Goal: Use online tool/utility: Utilize a website feature to perform a specific function

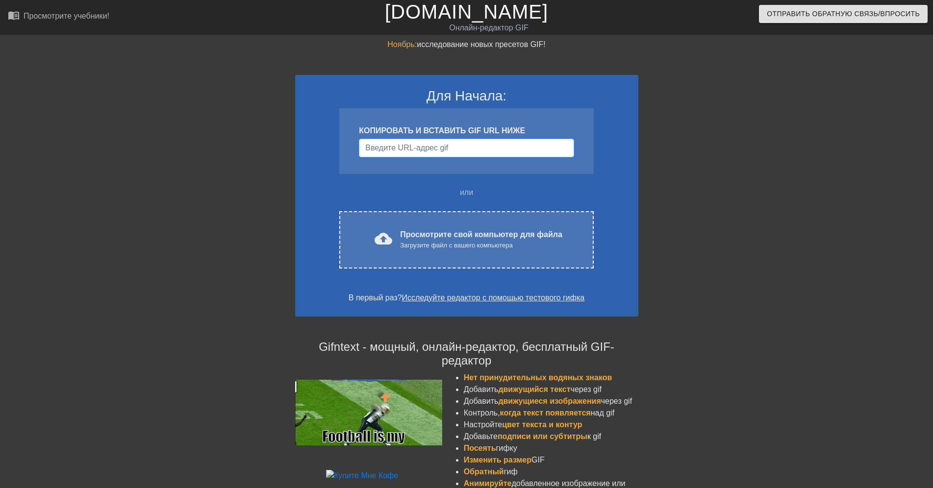
click at [440, 148] on input "Имя пользователя" at bounding box center [466, 148] width 215 height 19
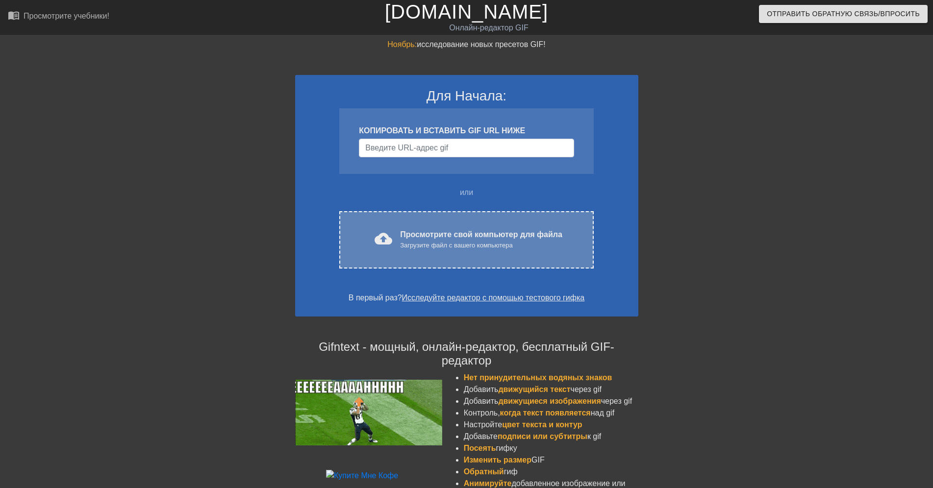
click at [466, 237] on div "Просмотрите свой компьютер для файла Загрузите файл с вашего компьютера" at bounding box center [481, 240] width 162 height 22
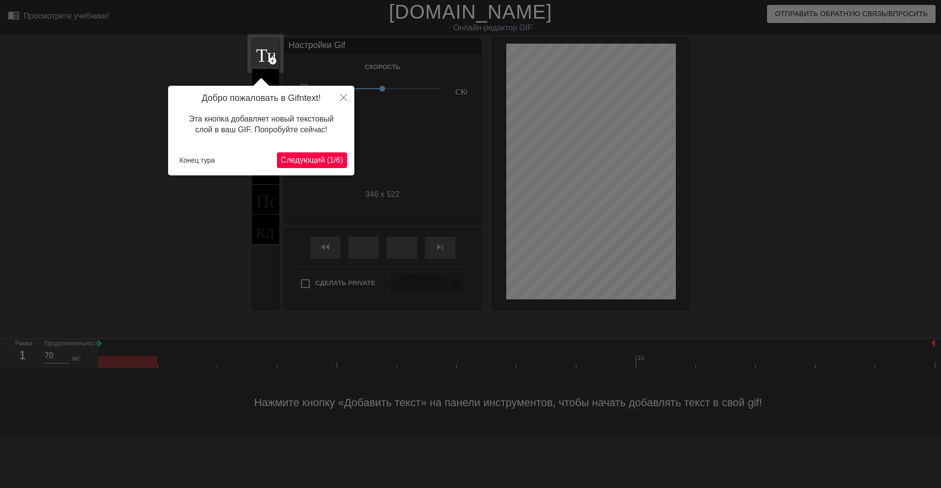
click at [299, 160] on span "Следующий (1/6)" at bounding box center [312, 160] width 62 height 8
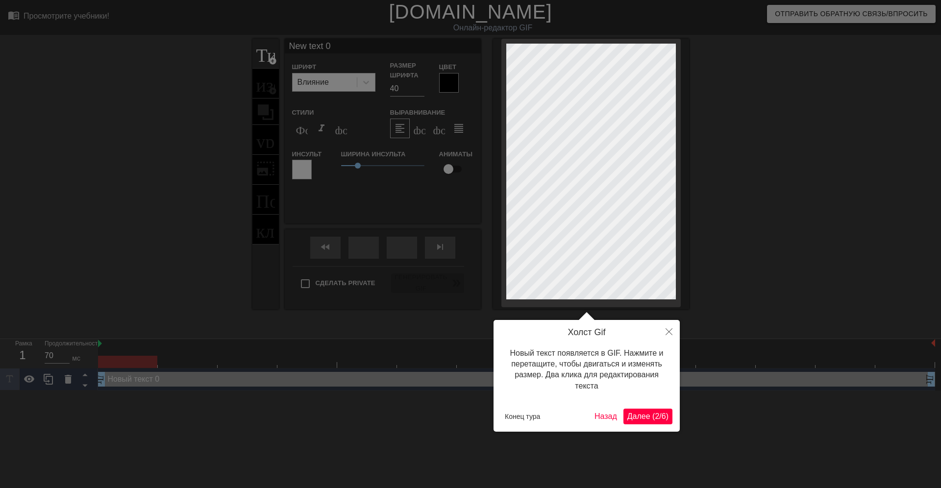
click at [639, 416] on span "Далее (2/6)" at bounding box center [647, 416] width 41 height 8
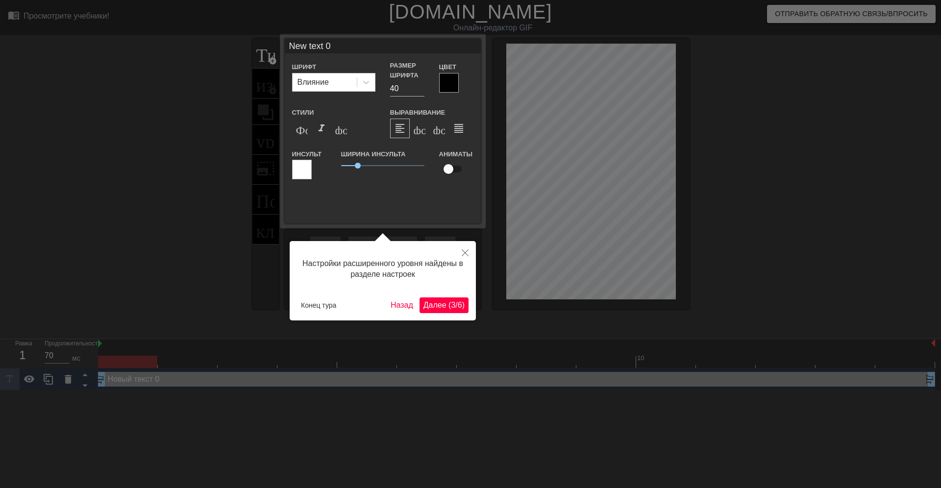
click at [446, 305] on span "Далее (3/6)" at bounding box center [443, 305] width 41 height 8
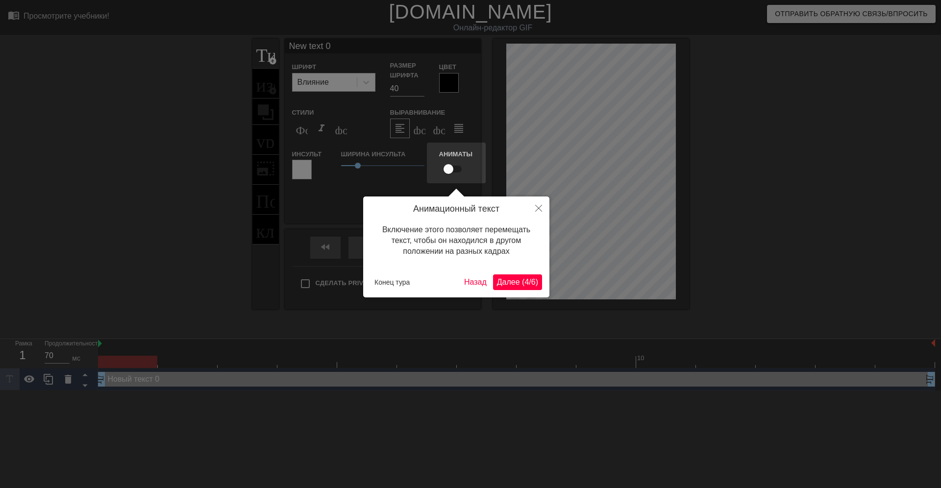
click at [514, 281] on span "Далее (4/6)" at bounding box center [517, 282] width 41 height 8
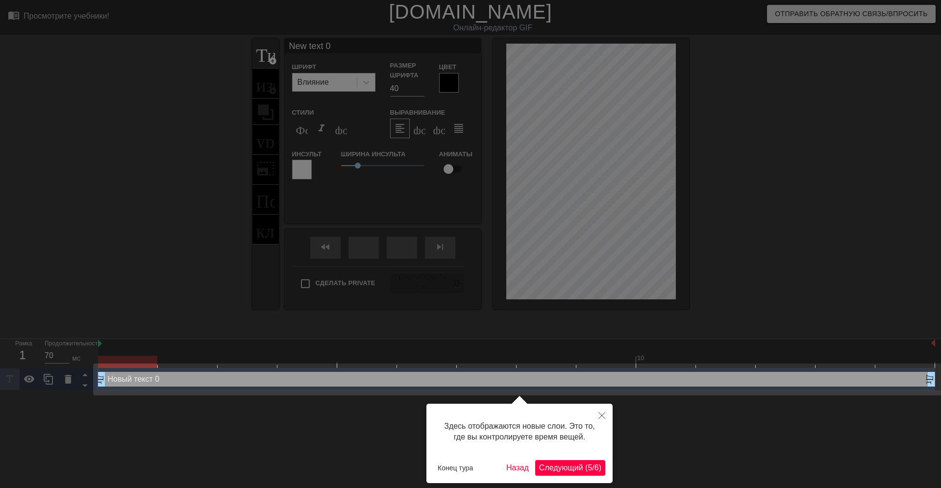
click at [559, 466] on span "Следующий (5/6)" at bounding box center [570, 468] width 62 height 8
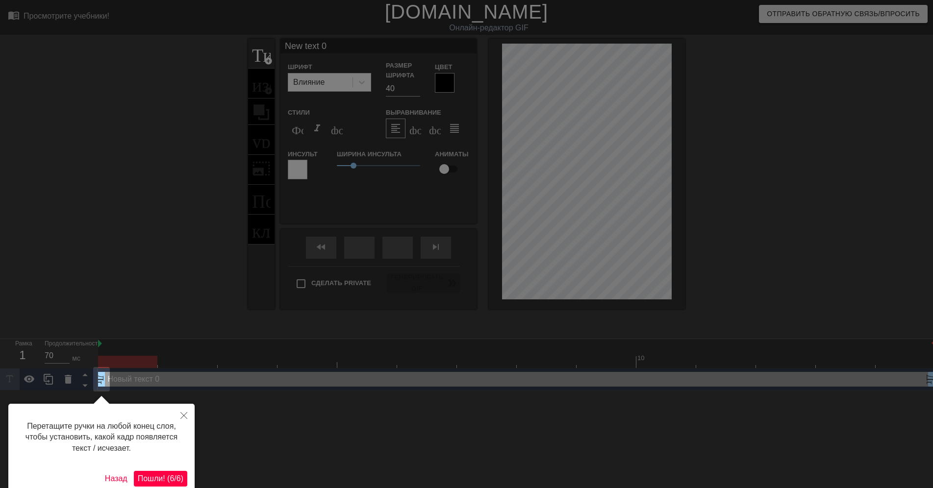
click at [151, 480] on span "Пошли! (6/6)" at bounding box center [161, 478] width 46 height 8
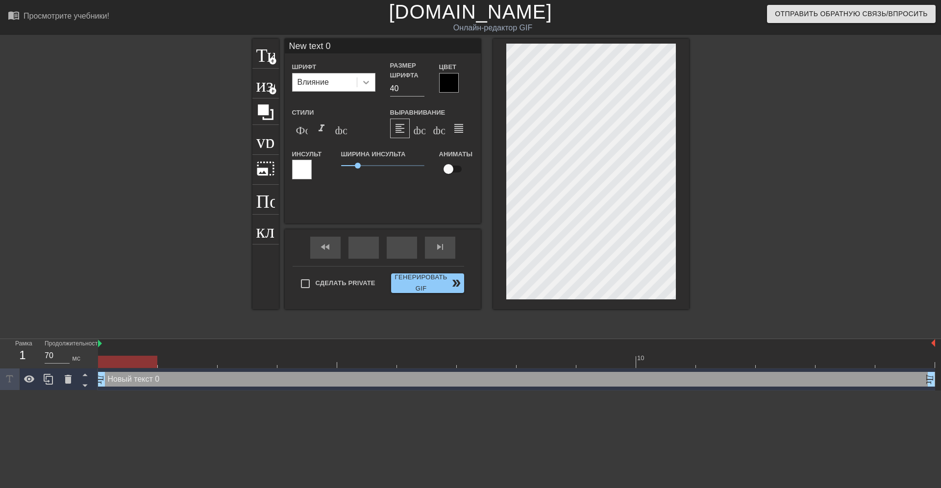
click at [368, 82] on icon at bounding box center [366, 82] width 6 height 3
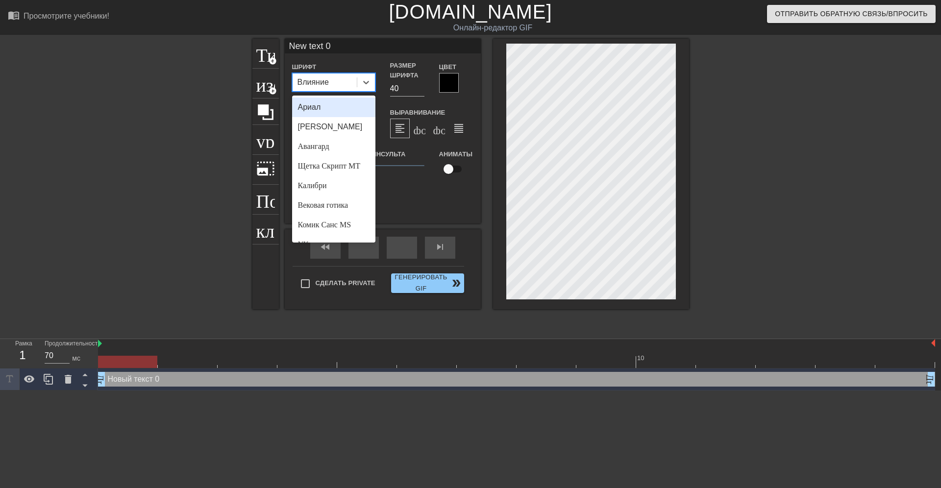
click at [311, 107] on div "Ариал" at bounding box center [333, 108] width 83 height 20
click at [369, 81] on icon at bounding box center [366, 82] width 6 height 3
click at [322, 129] on div "[PERSON_NAME]" at bounding box center [333, 127] width 83 height 20
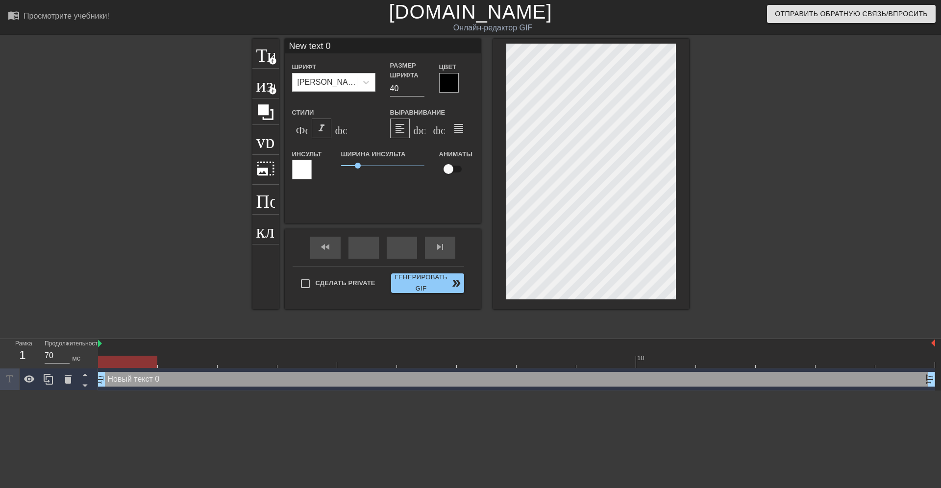
click at [322, 129] on span "format_italic" at bounding box center [322, 129] width 12 height 12
click at [367, 82] on icon at bounding box center [366, 82] width 10 height 10
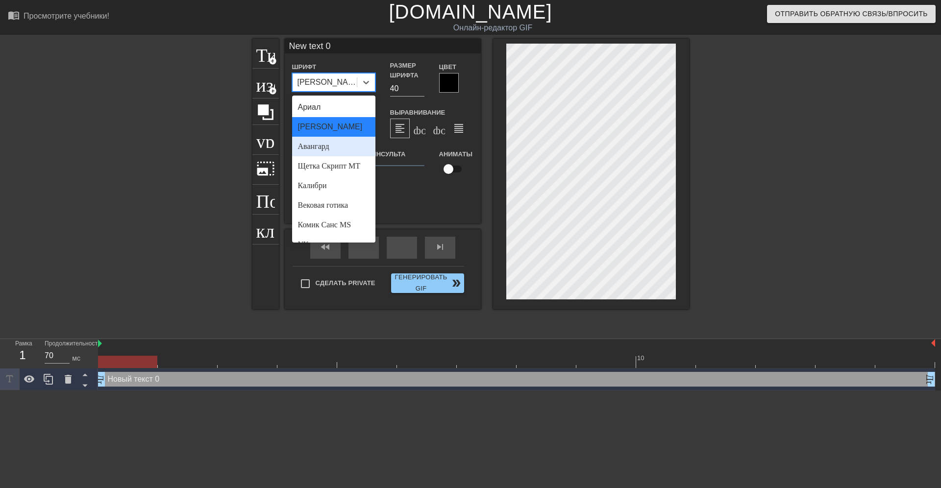
click at [322, 146] on div "Авангард" at bounding box center [333, 147] width 83 height 20
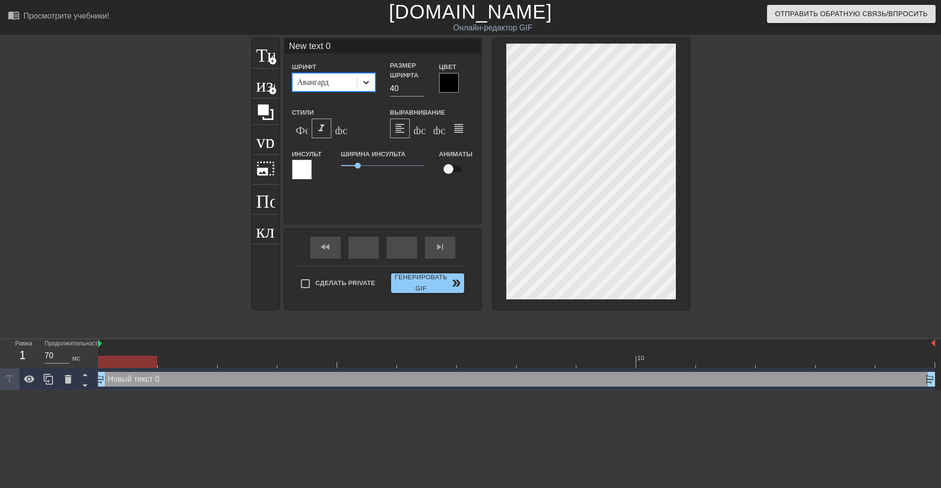
click at [367, 84] on icon at bounding box center [366, 82] width 10 height 10
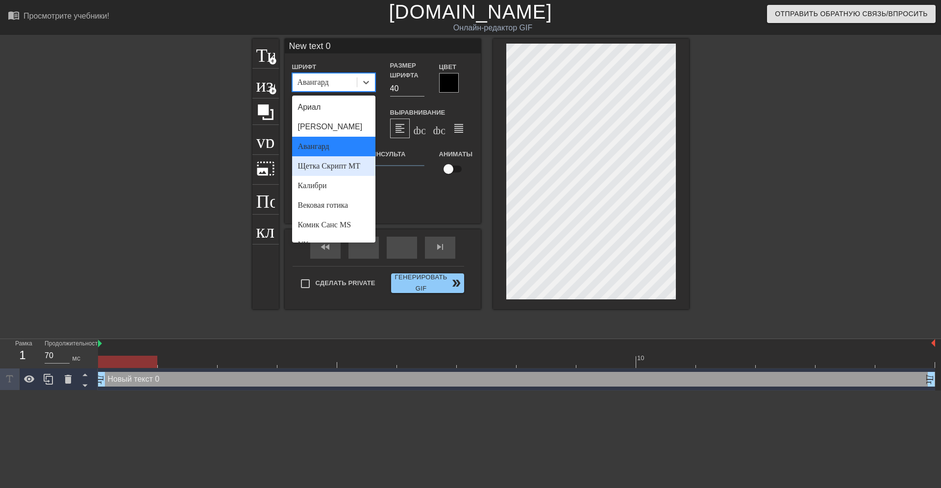
click at [312, 168] on div "Щетка Скрипт MT" at bounding box center [333, 166] width 83 height 20
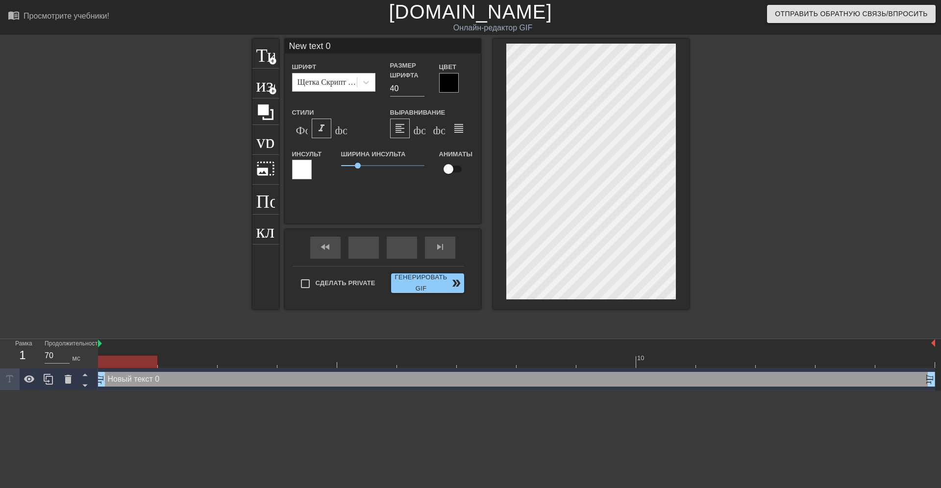
scroll to position [0, 1]
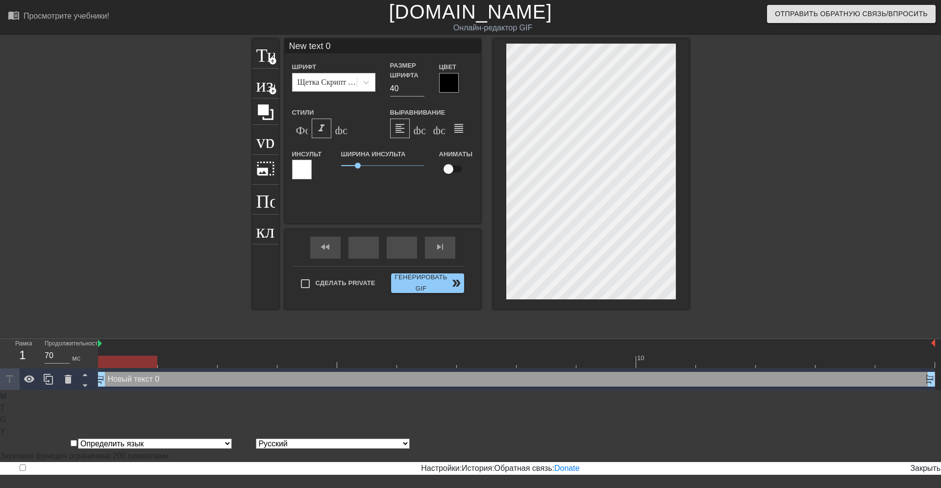
paste textarea "Не юбилей. Не годовщина."
type input "Не юбилей. Не годовщина."
type textarea "Не юбилей. Не годовщина."
click at [366, 83] on icon at bounding box center [366, 82] width 6 height 3
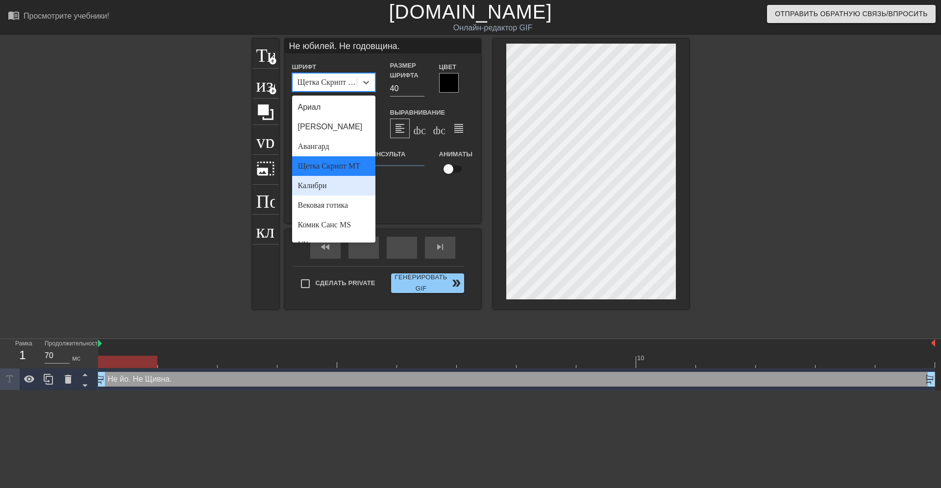
click at [314, 179] on div "Калибри" at bounding box center [333, 186] width 83 height 20
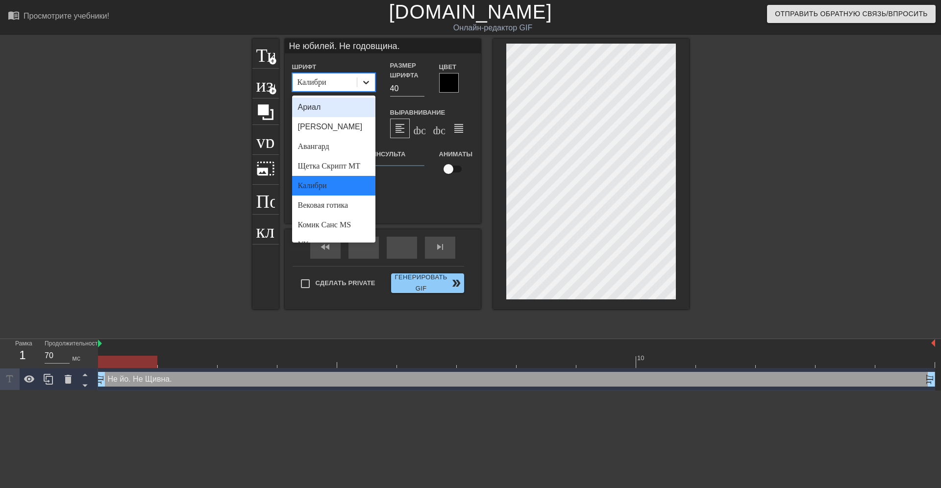
click at [370, 82] on icon at bounding box center [366, 82] width 10 height 10
click at [311, 206] on div "Вековая готика" at bounding box center [333, 206] width 83 height 20
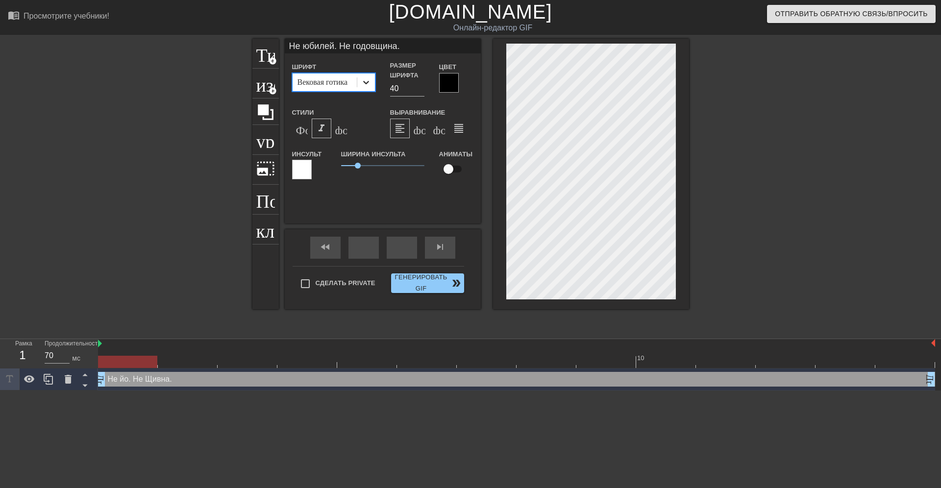
drag, startPoint x: 368, startPoint y: 80, endPoint x: 364, endPoint y: 86, distance: 6.8
click at [367, 81] on icon at bounding box center [366, 82] width 10 height 10
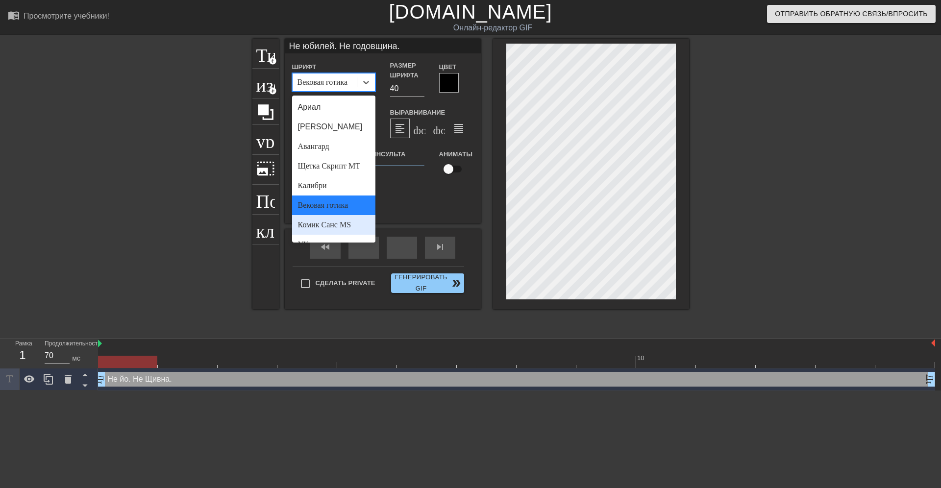
click at [311, 223] on div "Комик Санс MS" at bounding box center [333, 225] width 83 height 20
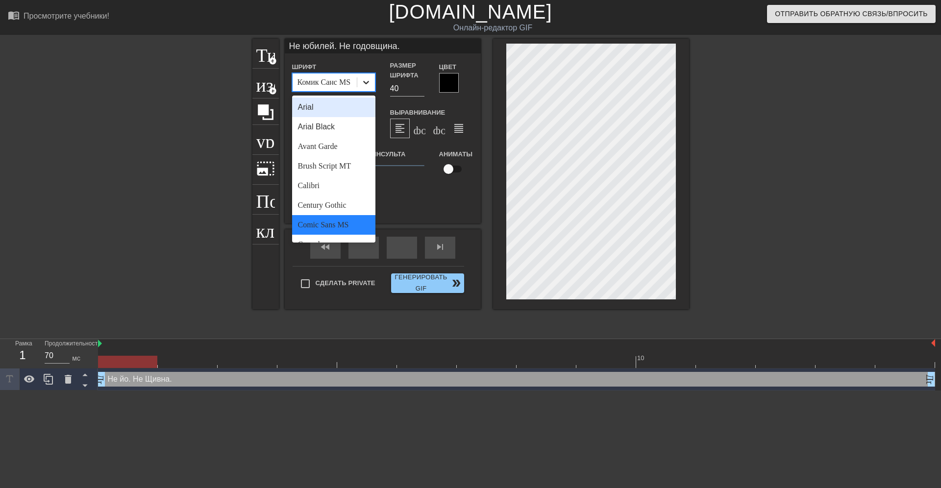
click at [370, 81] on icon at bounding box center [366, 82] width 10 height 10
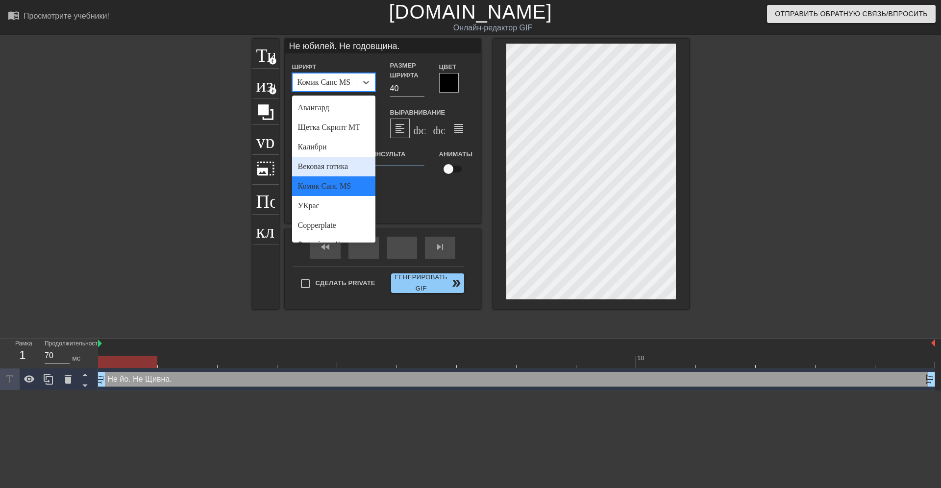
scroll to position [62, 0]
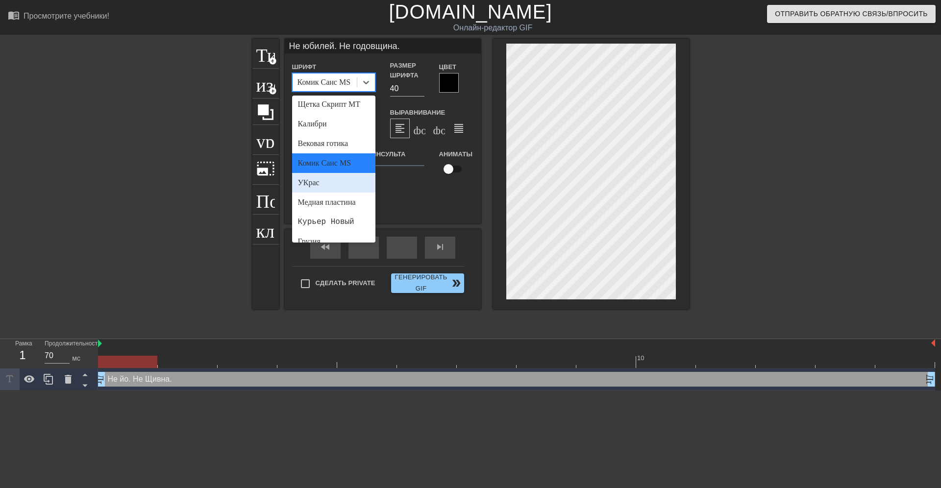
click at [310, 184] on div "УКрас" at bounding box center [333, 183] width 83 height 20
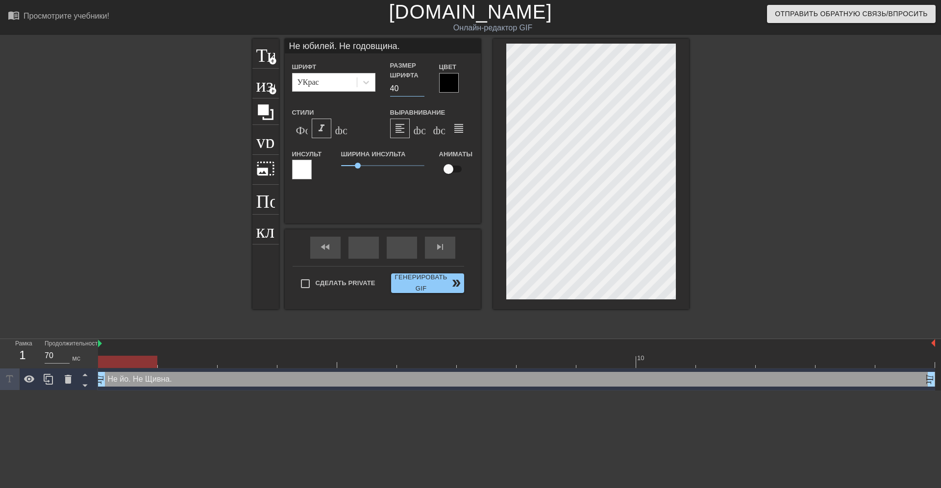
drag, startPoint x: 401, startPoint y: 89, endPoint x: 391, endPoint y: 89, distance: 10.8
click at [391, 89] on input "40" at bounding box center [407, 89] width 34 height 16
drag, startPoint x: 400, startPoint y: 86, endPoint x: 384, endPoint y: 94, distance: 17.5
click at [390, 93] on input "40" at bounding box center [407, 89] width 34 height 16
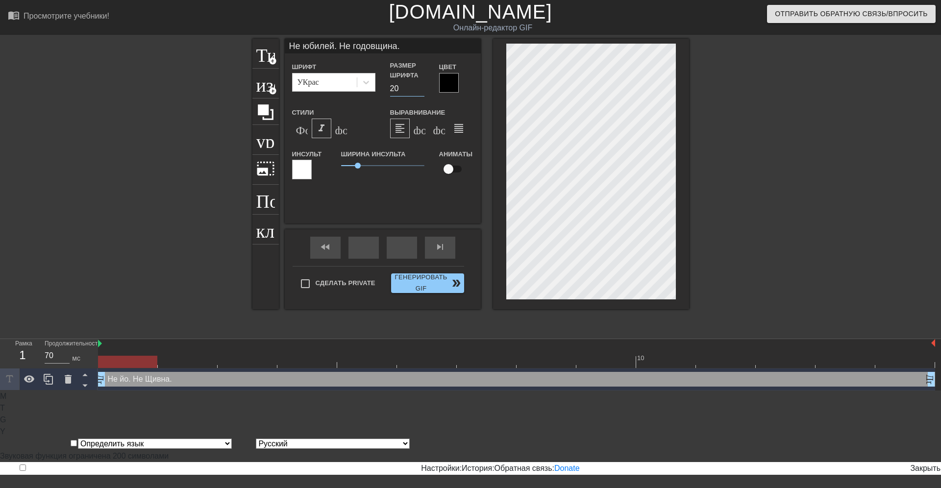
type input "20"
click at [302, 173] on div at bounding box center [302, 170] width 20 height 20
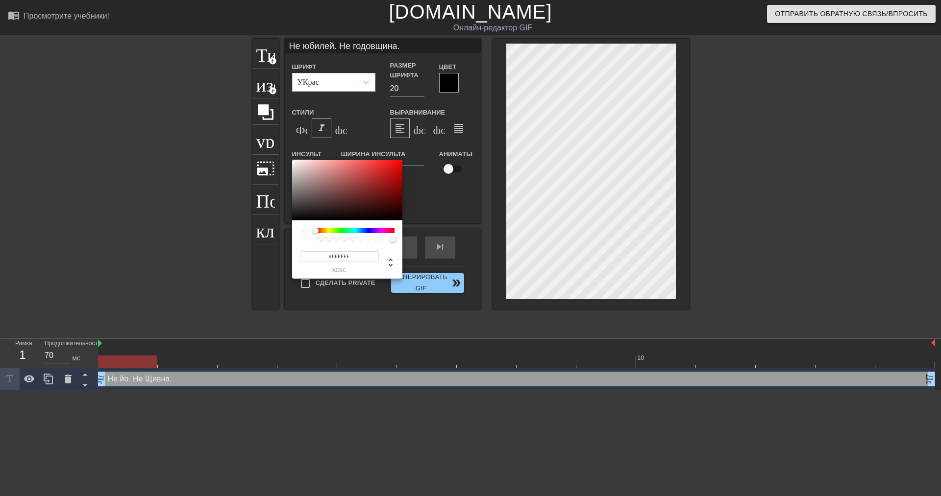
click at [364, 230] on div at bounding box center [355, 230] width 79 height 5
click at [361, 239] on div at bounding box center [355, 239] width 76 height 5
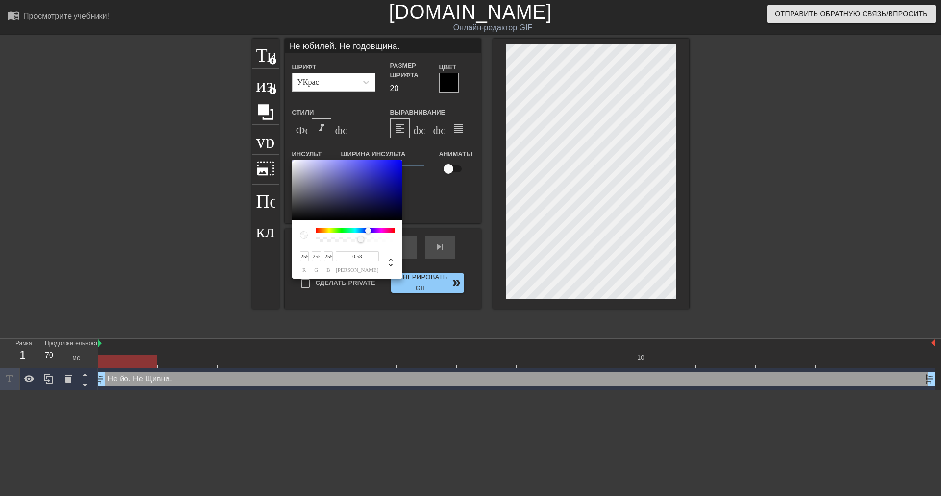
drag, startPoint x: 317, startPoint y: 231, endPoint x: 368, endPoint y: 231, distance: 51.5
click at [368, 231] on div at bounding box center [368, 231] width 6 height 6
type input "21"
type input "19"
type input "223"
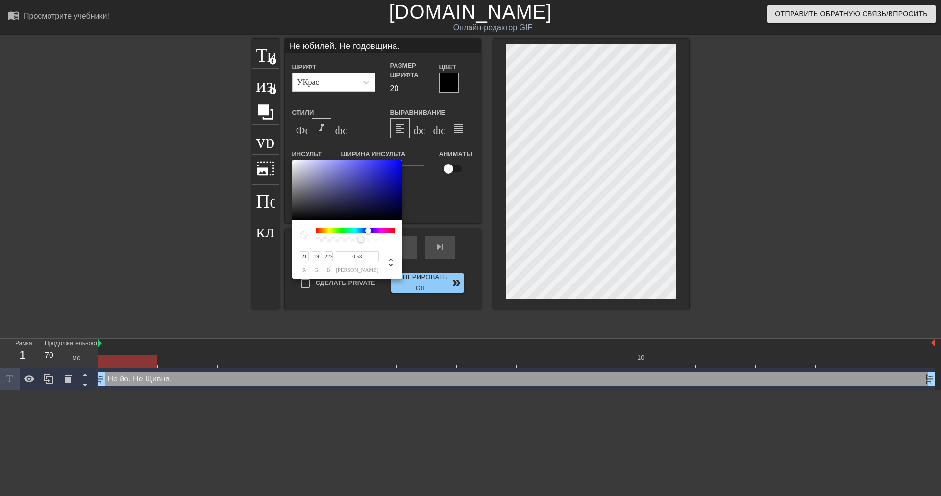
click at [393, 168] on div at bounding box center [347, 190] width 110 height 61
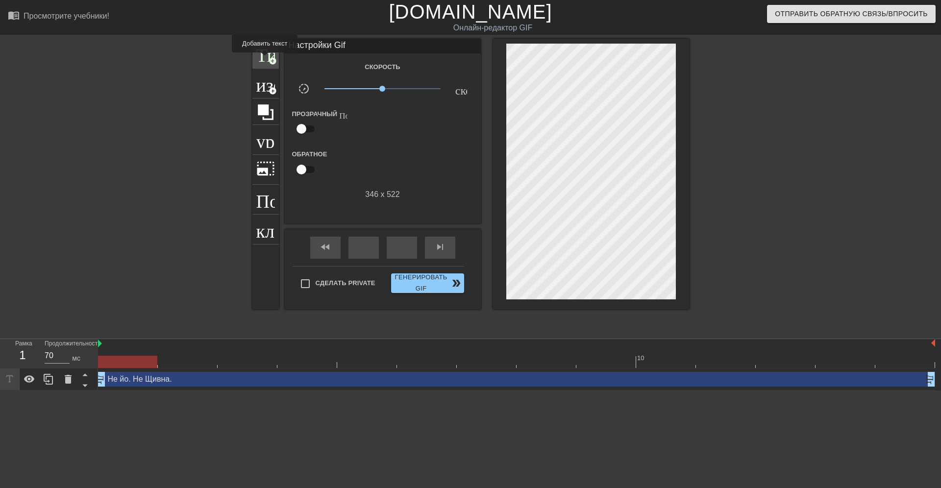
click at [264, 59] on span "Титульный" at bounding box center [265, 52] width 19 height 19
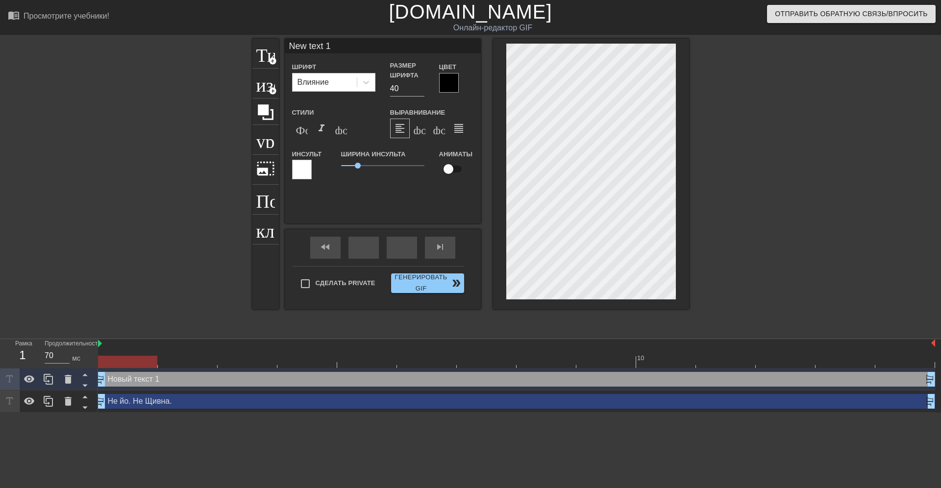
click at [137, 382] on div "Новый текст 1 Драг_ручка Драг_ручка" at bounding box center [516, 379] width 837 height 15
click at [128, 403] on div "Не йо. Не Щивна. Драг_ручка Драг_ручка" at bounding box center [516, 401] width 837 height 15
type input "Не юбилей. Не годовщина."
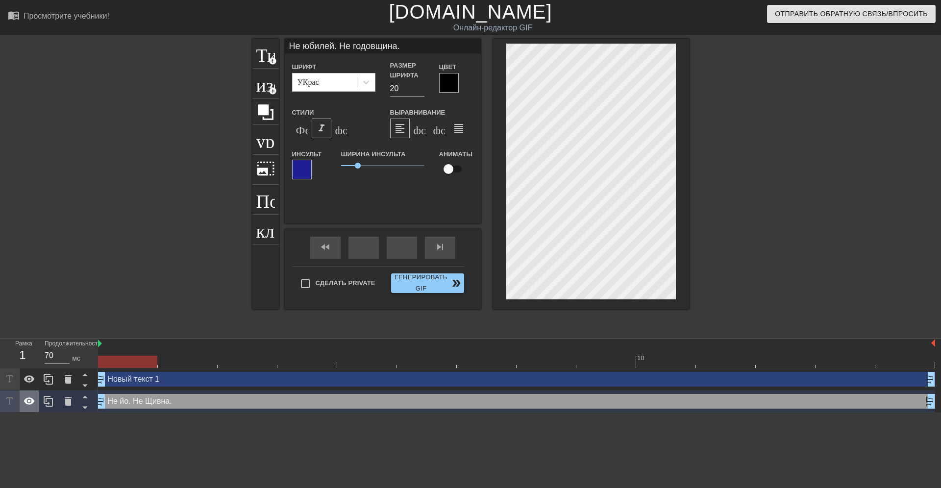
click at [32, 402] on icon at bounding box center [29, 400] width 11 height 7
click at [32, 402] on icon at bounding box center [29, 401] width 11 height 9
click at [31, 381] on icon at bounding box center [30, 379] width 12 height 12
drag, startPoint x: 398, startPoint y: 90, endPoint x: 388, endPoint y: 88, distance: 10.4
click at [390, 88] on input "20" at bounding box center [407, 89] width 34 height 16
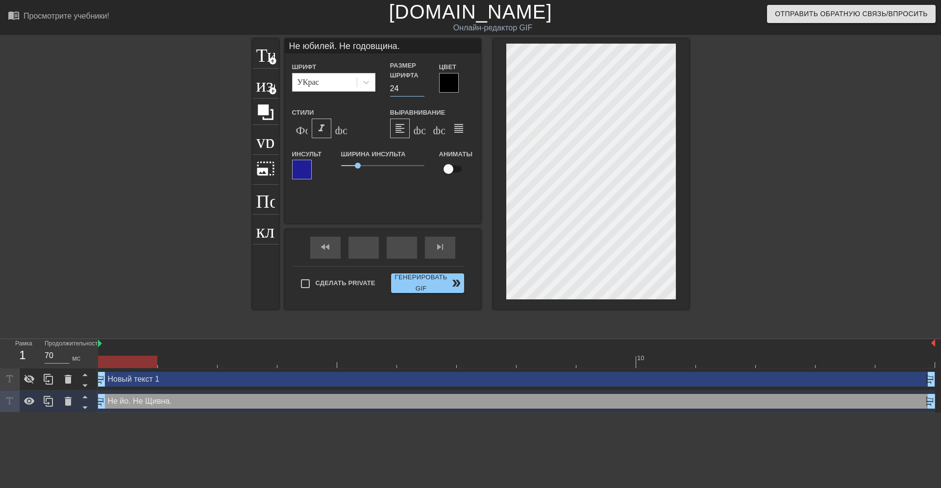
drag, startPoint x: 402, startPoint y: 91, endPoint x: 383, endPoint y: 92, distance: 19.2
click at [390, 92] on input "24" at bounding box center [407, 89] width 34 height 16
drag, startPoint x: 402, startPoint y: 90, endPoint x: 384, endPoint y: 89, distance: 18.2
click at [390, 89] on input "12" at bounding box center [407, 89] width 34 height 16
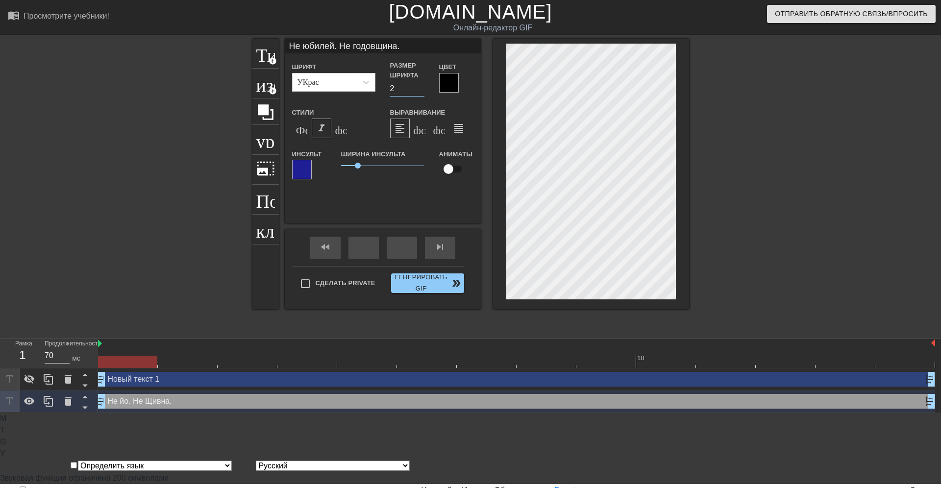
type input "24"
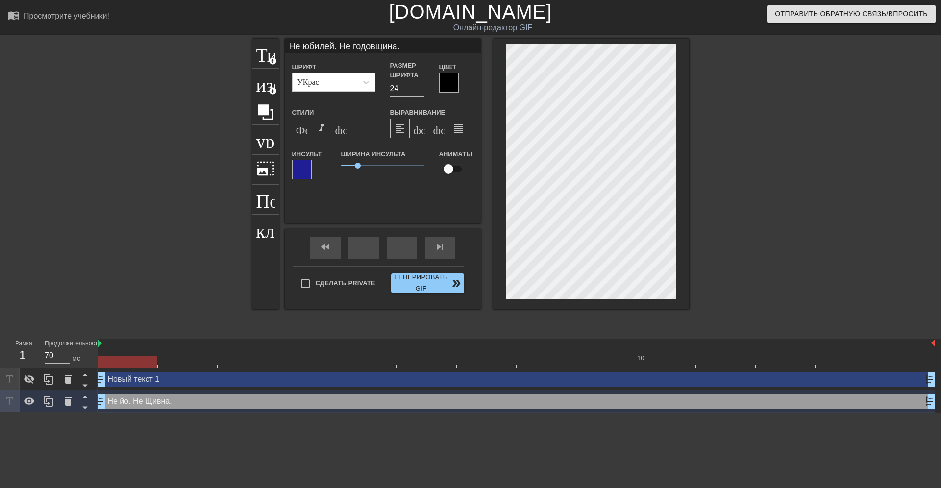
scroll to position [0, 3]
click at [140, 406] on div "Не йо. Не Щивна. Драг_ручка Драг_ручка" at bounding box center [516, 401] width 837 height 15
click at [139, 402] on div "Не йо. Не Щивна. Драг_ручка Драг_ручка" at bounding box center [516, 401] width 837 height 15
click at [138, 406] on div "Не йо. Не Щивна. Драг_ручка Драг_ручка" at bounding box center [516, 401] width 837 height 15
click at [142, 382] on div "Новый текст 1 Драг_ручка Драг_ручка" at bounding box center [516, 379] width 837 height 15
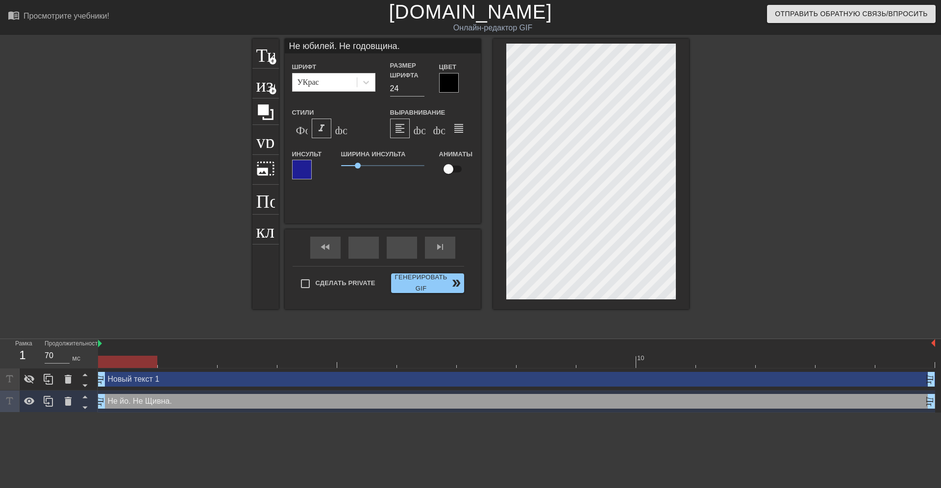
type input "New text 1"
type input "40"
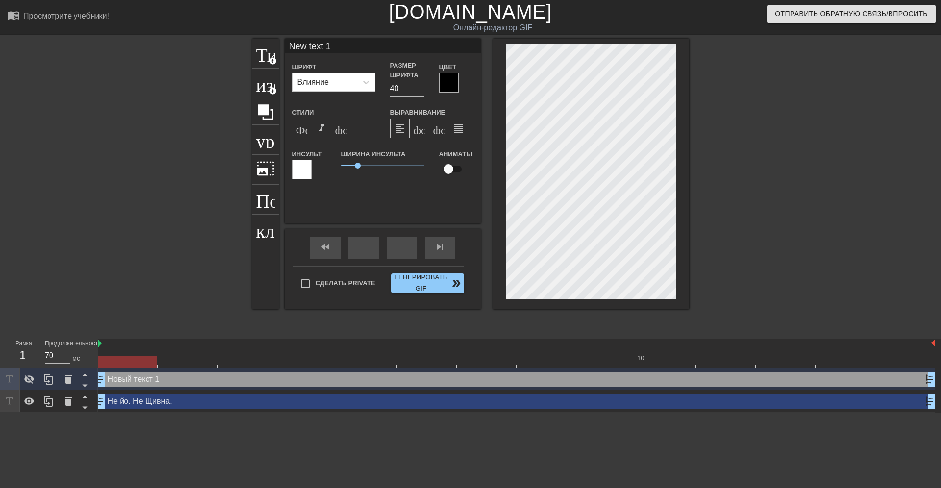
click at [129, 404] on div "Не йо. Не Щивна. Драг_ручка Драг_ручка" at bounding box center [516, 401] width 837 height 15
type input "Не юбилей. Не годовщина."
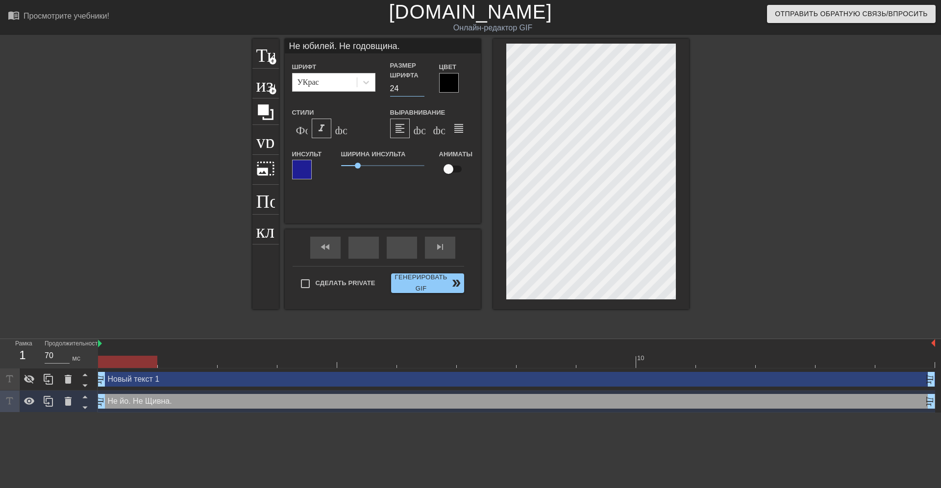
drag, startPoint x: 402, startPoint y: 90, endPoint x: 387, endPoint y: 89, distance: 15.2
click at [390, 89] on input "24" at bounding box center [407, 89] width 34 height 16
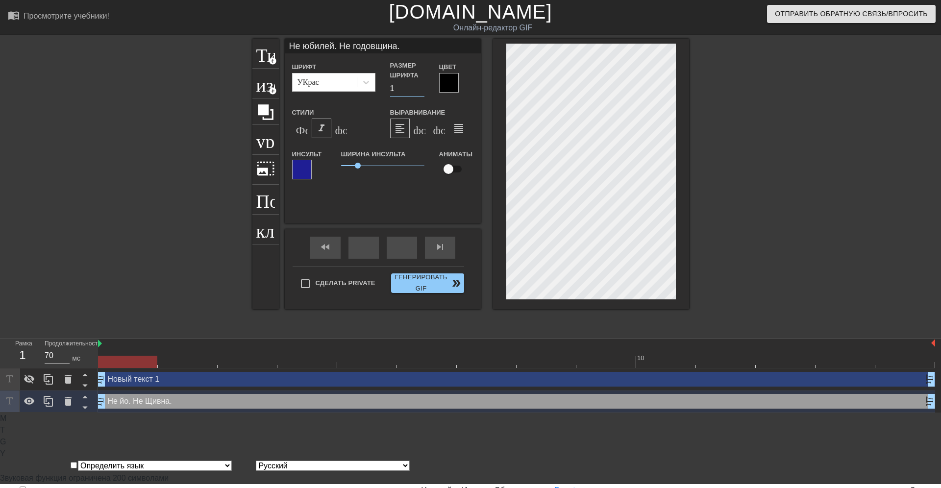
type input "18"
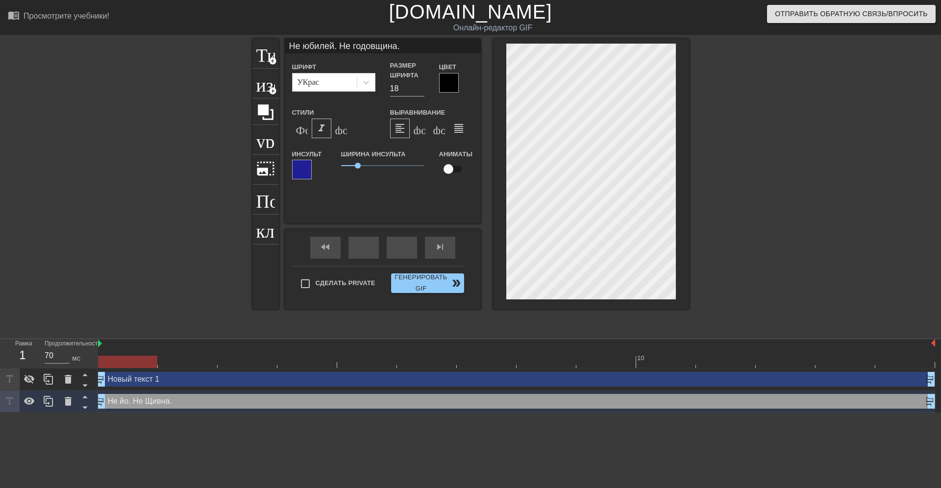
click at [138, 401] on div "Не йо. Не Щивна. Драг_ручка Драг_ручка" at bounding box center [516, 401] width 837 height 15
click at [29, 403] on icon at bounding box center [29, 400] width 11 height 7
click at [27, 403] on icon at bounding box center [29, 401] width 11 height 9
click at [123, 402] on div "Не йо. Не Щивна. Драг_ручка Драг_ручка" at bounding box center [516, 401] width 837 height 15
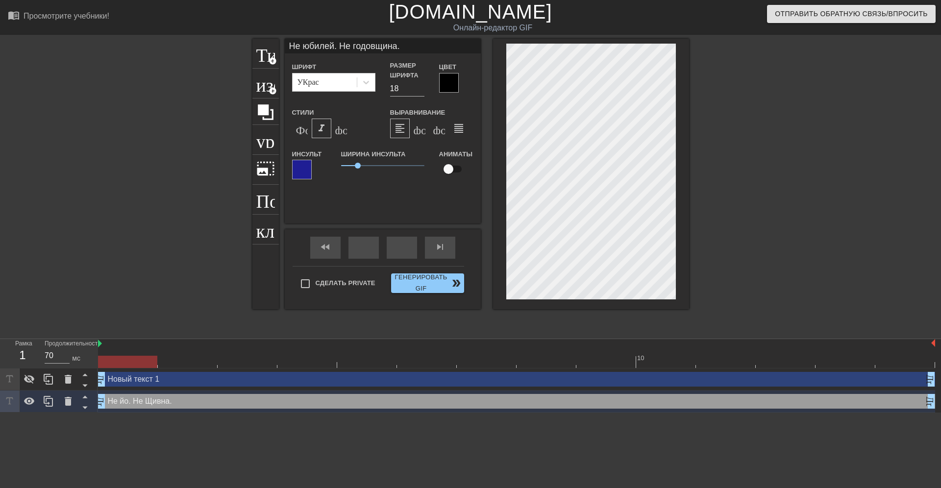
click at [123, 402] on div "Не йо. Не Щивна. Драг_ручка Драг_ручка" at bounding box center [516, 401] width 837 height 15
click at [270, 62] on span "add_circle" at bounding box center [273, 61] width 8 height 8
type input "New text 2"
type input "40"
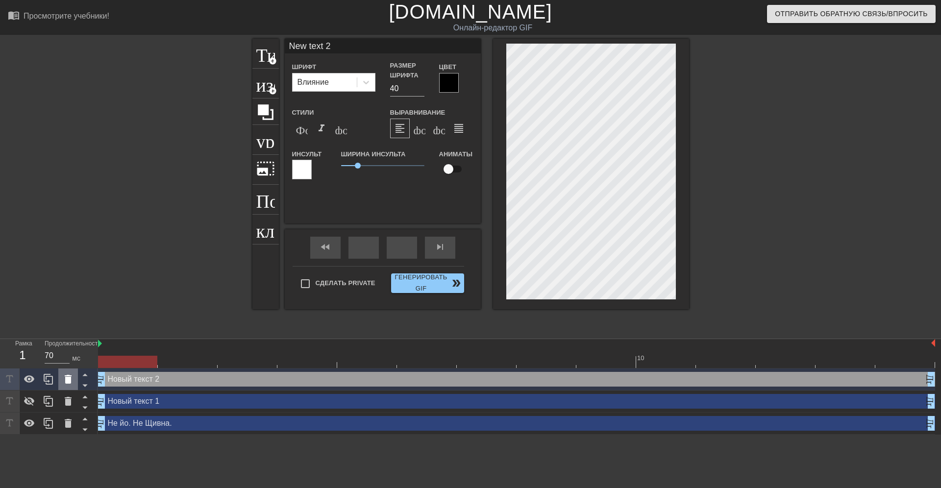
click at [69, 379] on icon at bounding box center [68, 379] width 7 height 9
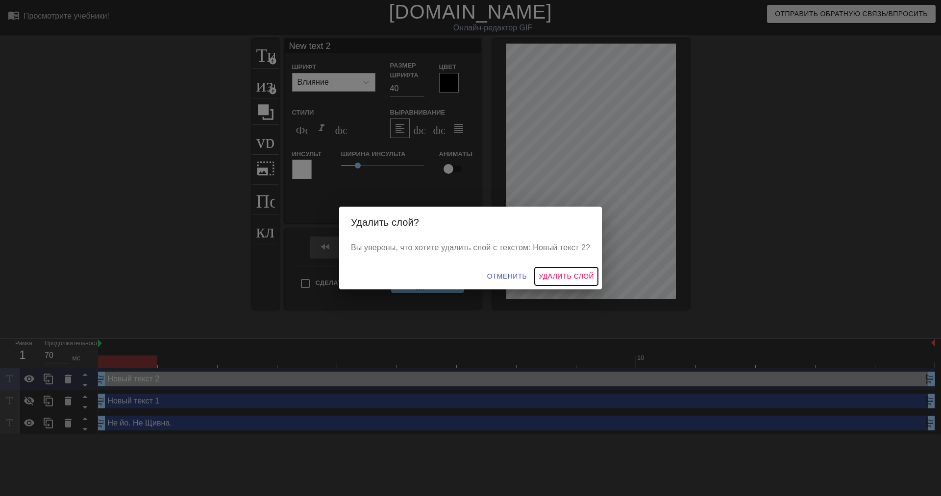
click at [576, 276] on span "Удалить слой" at bounding box center [566, 277] width 55 height 12
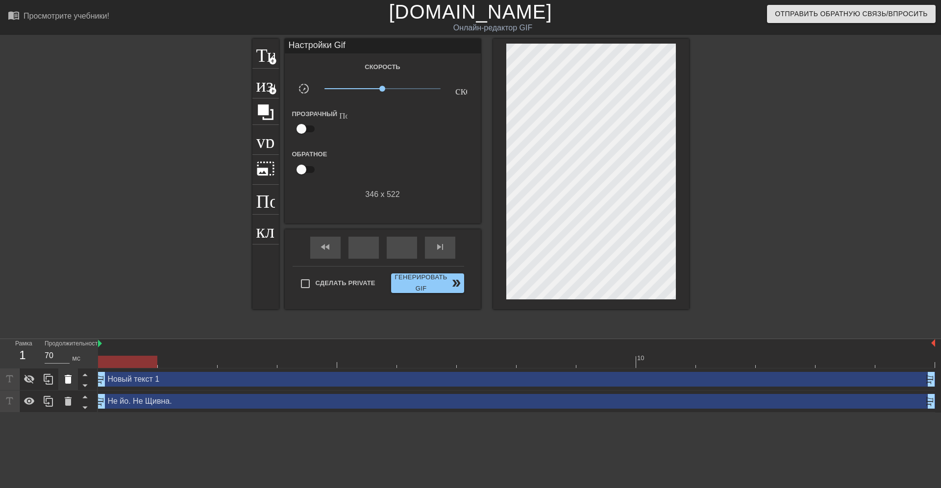
click at [68, 381] on icon at bounding box center [68, 379] width 7 height 9
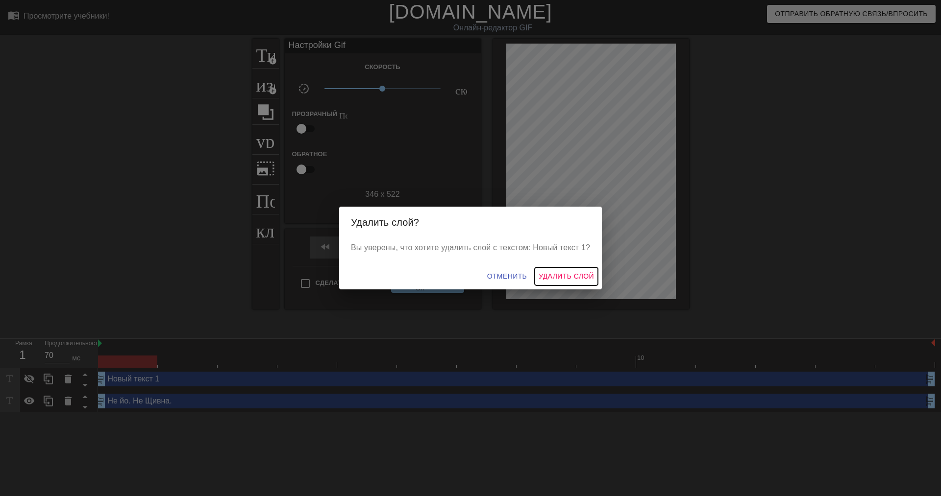
click at [556, 275] on span "Удалить слой" at bounding box center [566, 277] width 55 height 12
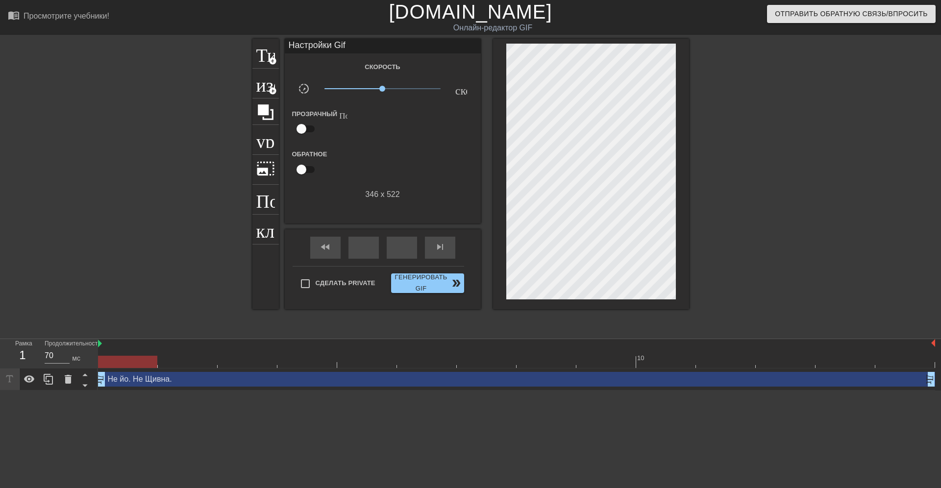
click at [137, 381] on div "Не йо. Не Щивна. Драг_ручка Драг_ручка" at bounding box center [516, 379] width 837 height 15
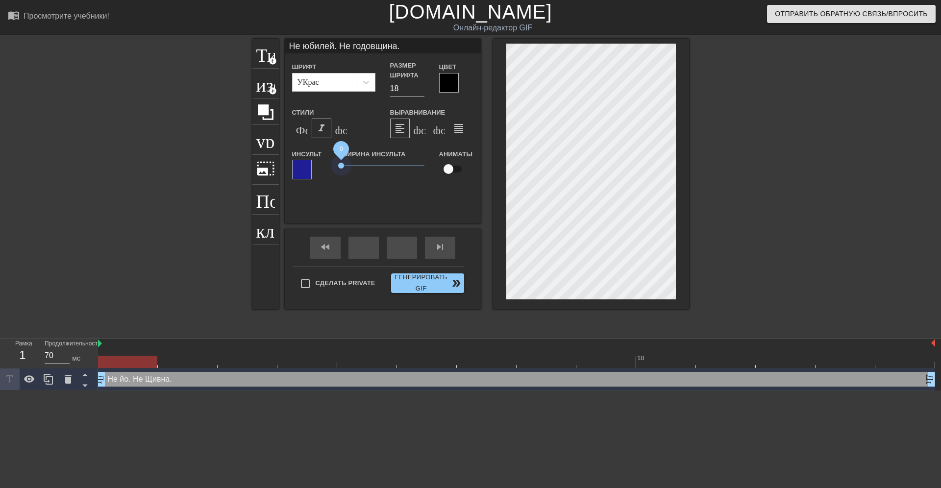
drag, startPoint x: 357, startPoint y: 167, endPoint x: 335, endPoint y: 166, distance: 22.1
click at [335, 166] on div "Ширина инсульта 0" at bounding box center [383, 168] width 98 height 41
click at [460, 168] on input "checkbox" at bounding box center [449, 169] width 56 height 19
checkbox input "true"
click at [305, 283] on input "Сделать Private" at bounding box center [305, 283] width 21 height 21
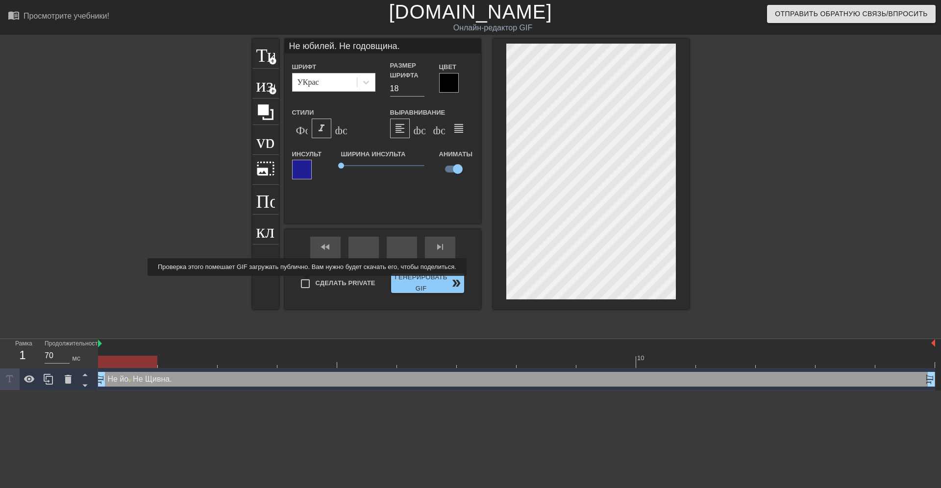
checkbox input "true"
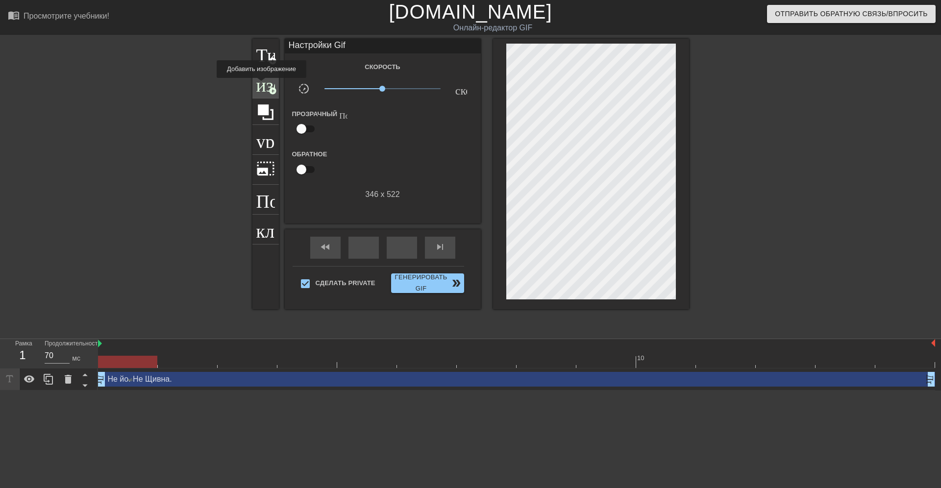
click at [262, 85] on span "изображение" at bounding box center [265, 82] width 19 height 19
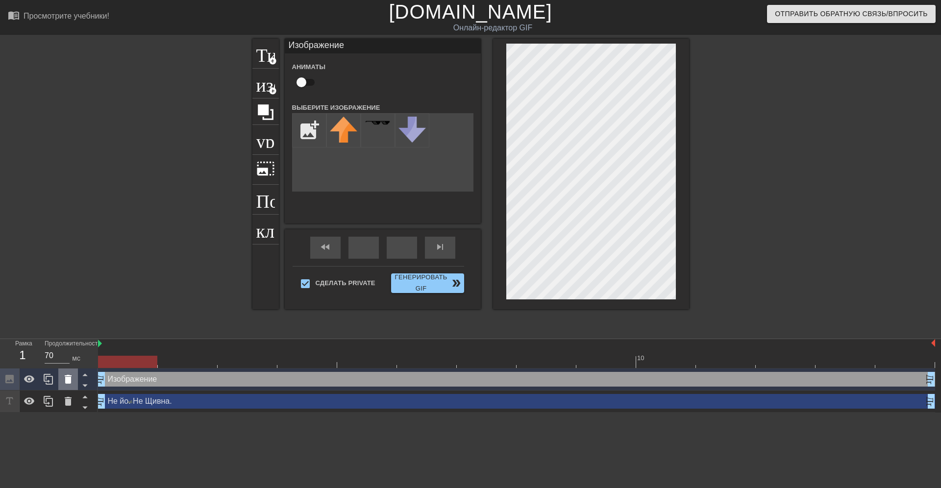
click at [68, 380] on icon at bounding box center [68, 379] width 7 height 9
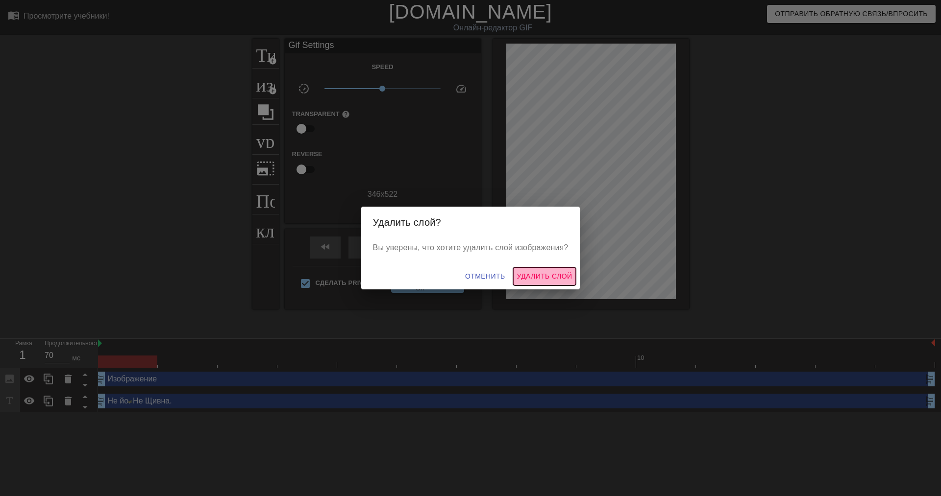
click at [537, 276] on span "Удалить слой" at bounding box center [544, 277] width 55 height 12
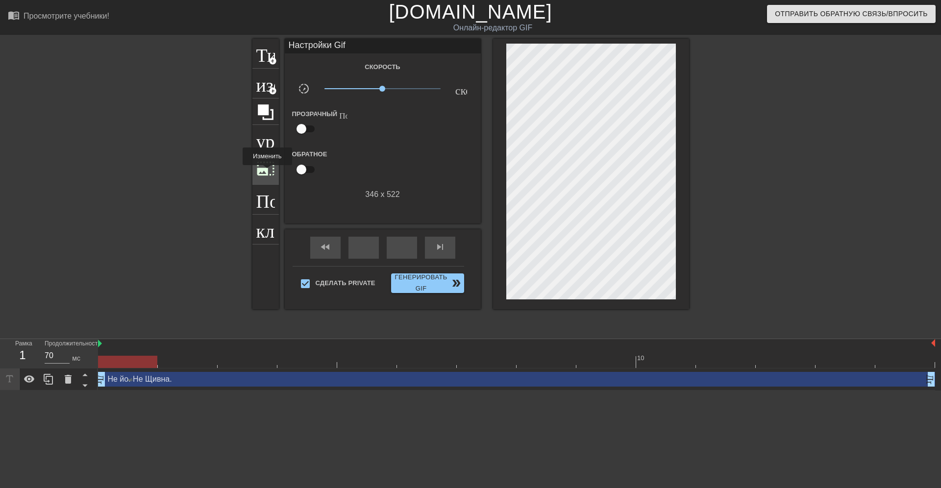
click at [267, 172] on span "photo_size_select_large" at bounding box center [265, 168] width 19 height 19
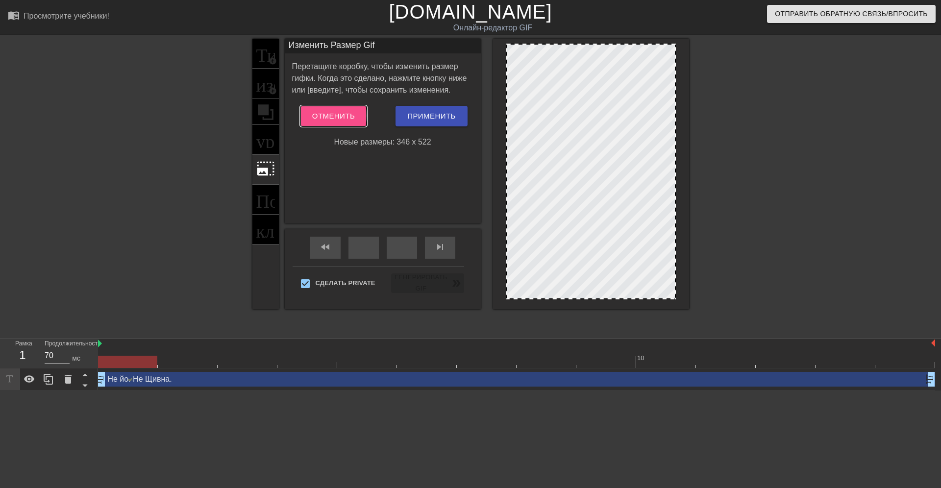
click at [317, 116] on span "Отменить" at bounding box center [333, 116] width 43 height 13
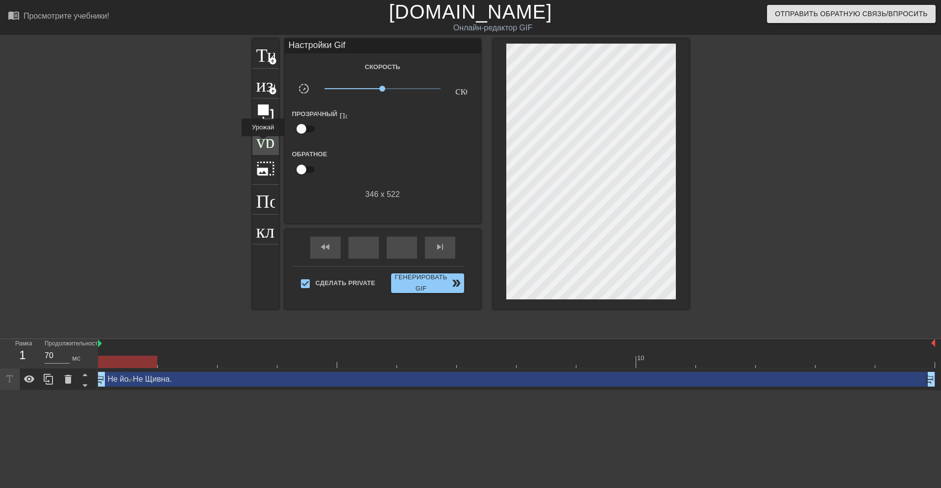
click at [263, 143] on span "урожай" at bounding box center [265, 138] width 19 height 19
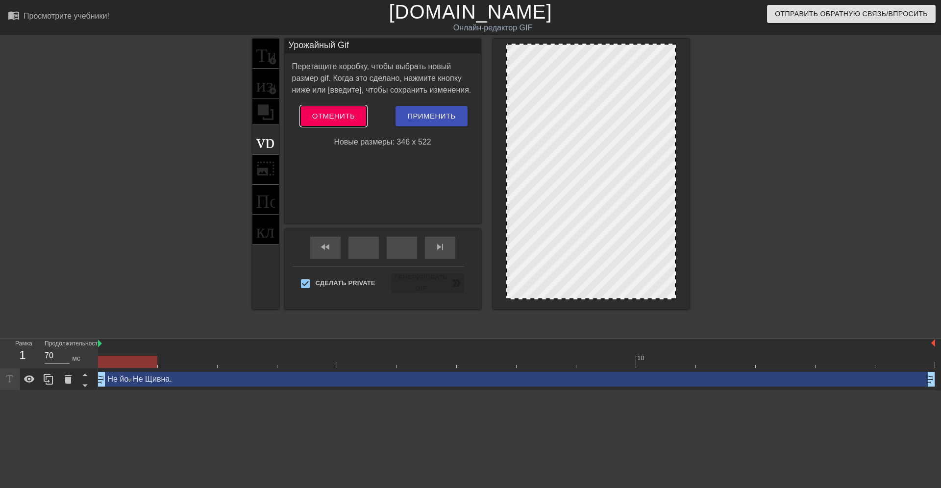
click at [324, 116] on span "Отменить" at bounding box center [333, 116] width 43 height 13
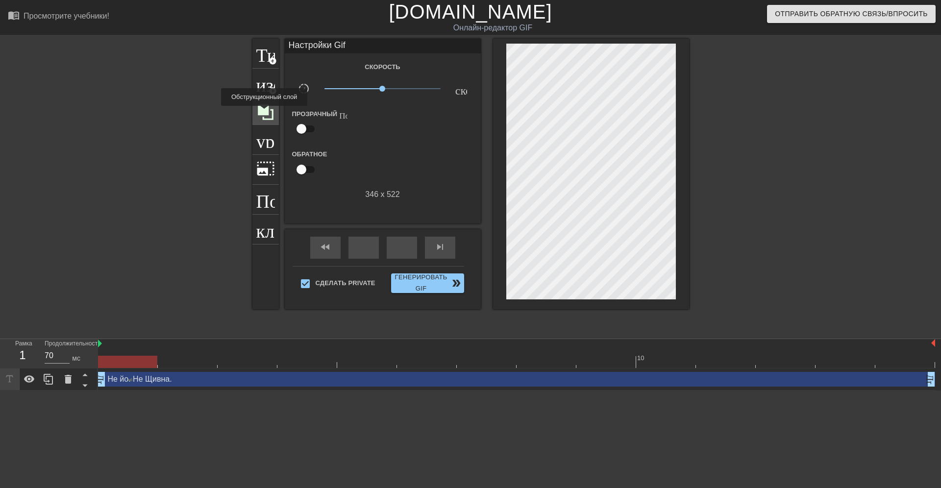
click at [265, 113] on icon at bounding box center [266, 112] width 16 height 16
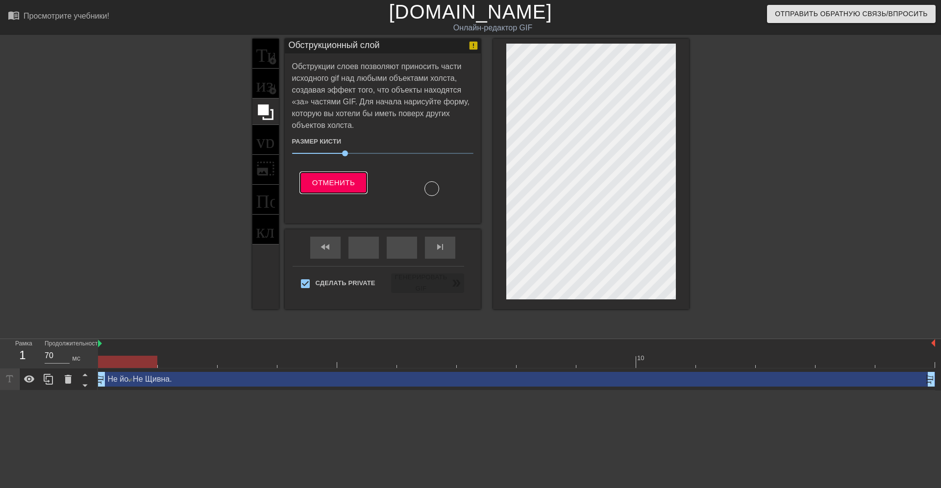
click at [322, 180] on span "Отменить" at bounding box center [333, 182] width 43 height 13
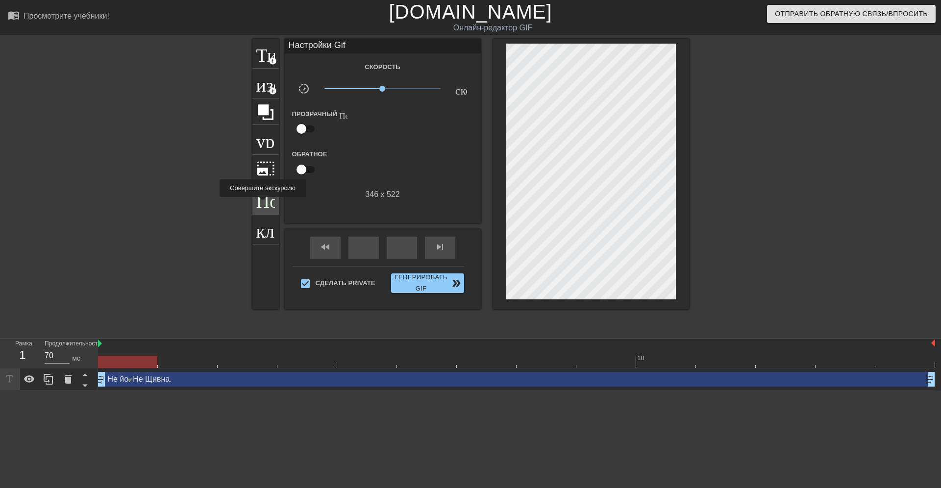
click at [263, 204] on span "Помощь" at bounding box center [265, 198] width 19 height 19
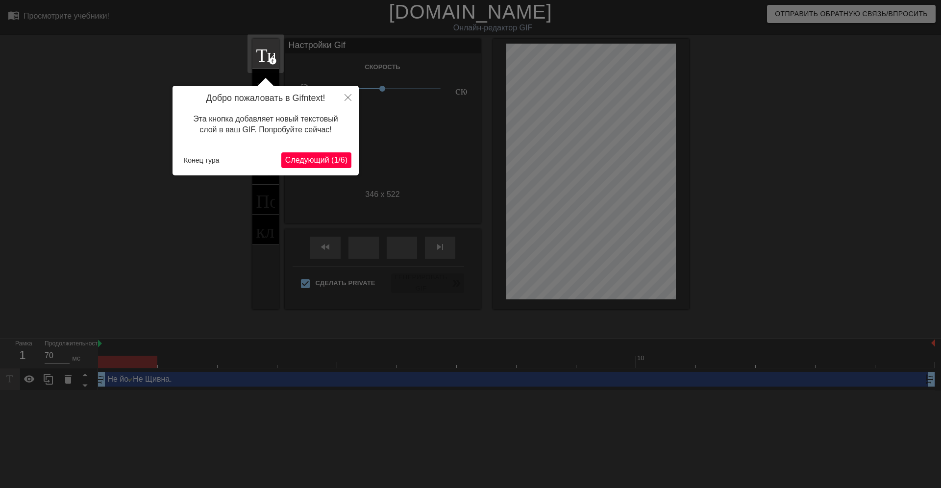
click at [307, 159] on span "Следующий (1/6)" at bounding box center [316, 160] width 62 height 8
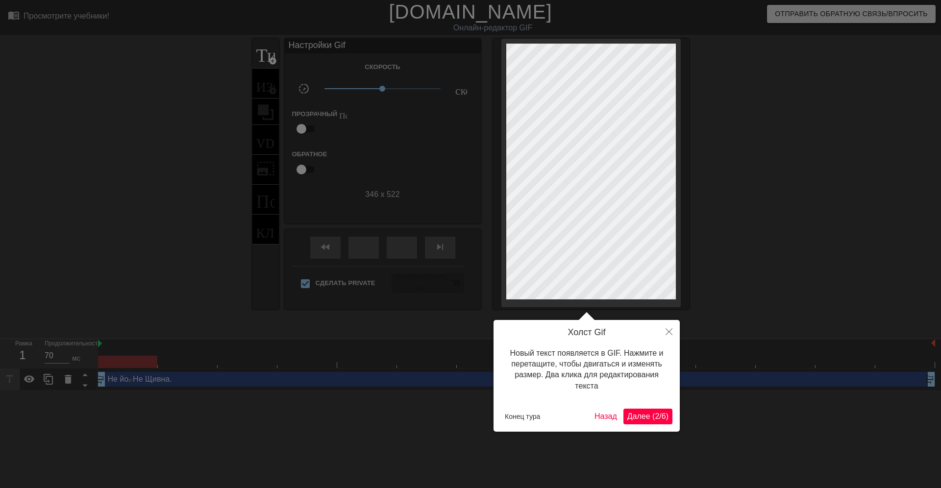
click at [648, 415] on span "Далее (2/6)" at bounding box center [647, 416] width 41 height 8
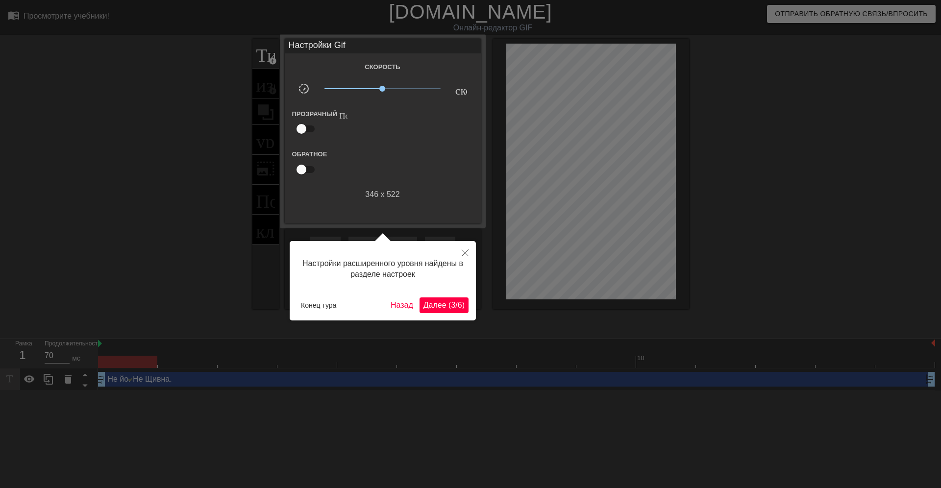
click at [445, 304] on span "Далее (3/6)" at bounding box center [443, 305] width 41 height 8
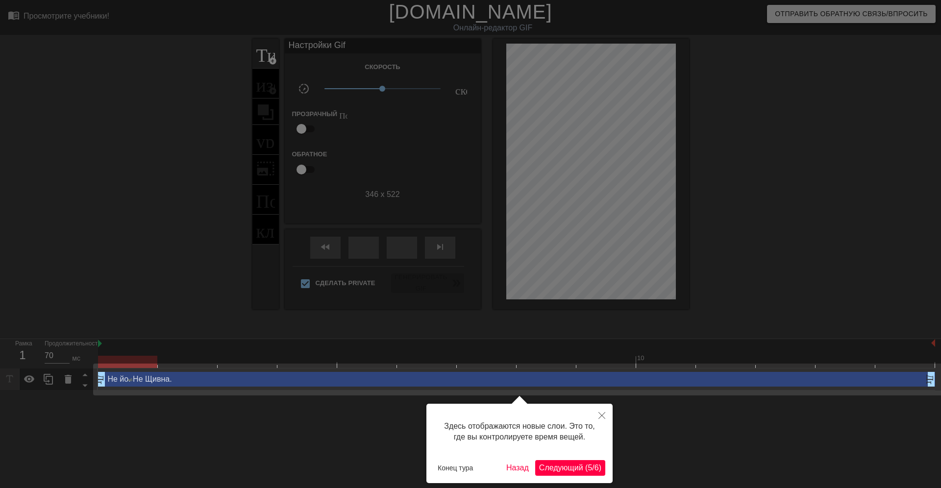
click at [568, 470] on span "Следующий (5/6)" at bounding box center [570, 468] width 62 height 8
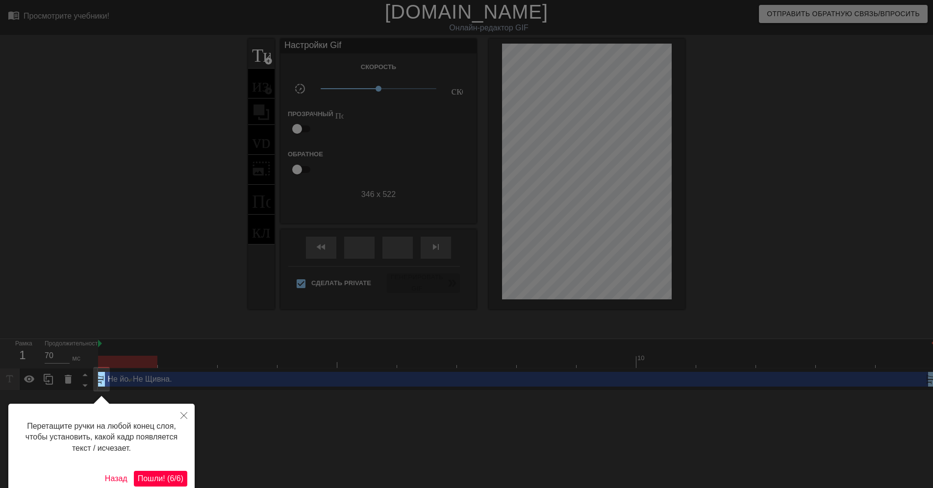
click at [157, 479] on span "Пошли! (6/6)" at bounding box center [161, 478] width 46 height 8
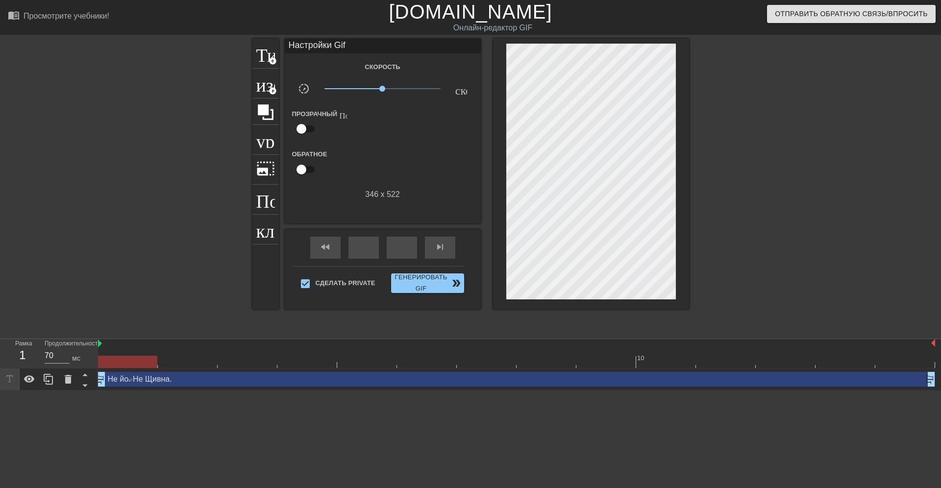
click at [310, 127] on input "checkbox" at bounding box center [301, 129] width 56 height 19
checkbox input "true"
click at [313, 170] on input "checkbox" at bounding box center [301, 170] width 56 height 19
click at [300, 170] on input "checkbox" at bounding box center [311, 170] width 56 height 19
checkbox input "false"
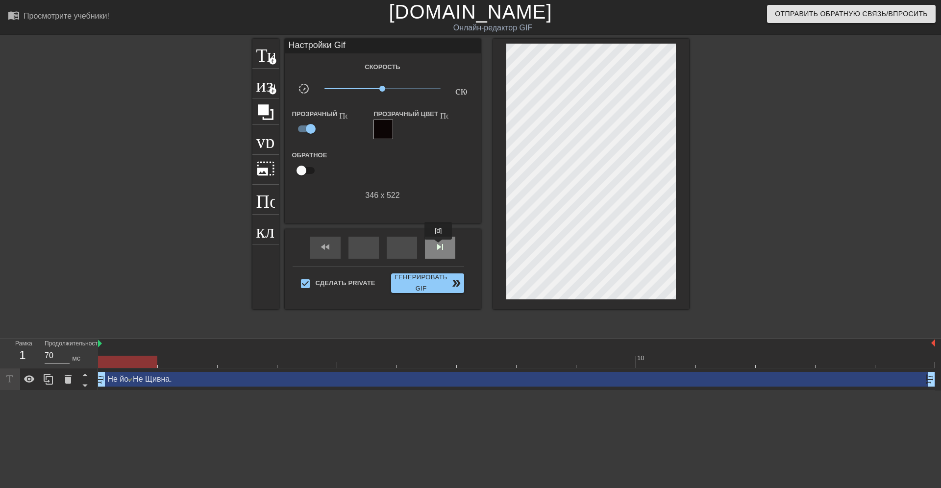
click at [439, 247] on span "skip_next" at bounding box center [440, 247] width 12 height 12
click at [322, 248] on span "fast_rewind" at bounding box center [326, 247] width 12 height 12
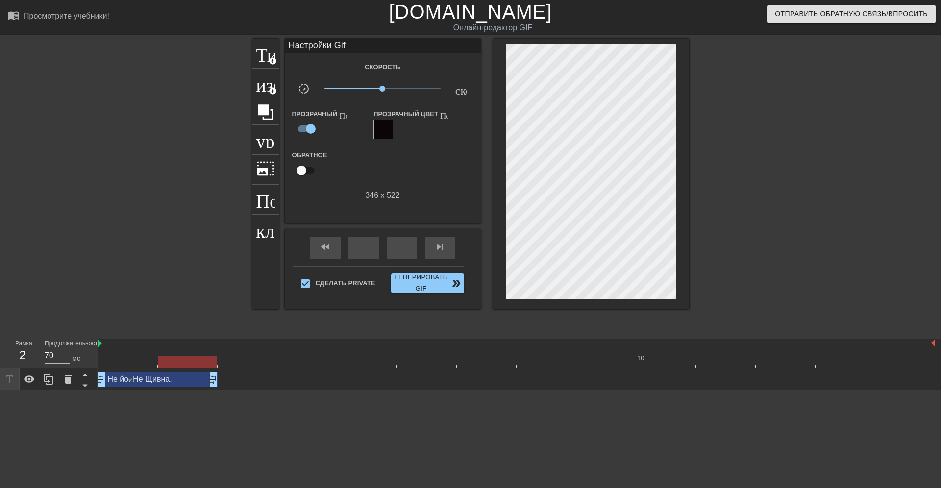
drag, startPoint x: 932, startPoint y: 379, endPoint x: 216, endPoint y: 379, distance: 716.5
click at [216, 379] on div "Не йо. Не Щивна. Драг_ручка Драг_ручка" at bounding box center [158, 379] width 120 height 15
